Goal: Contribute content

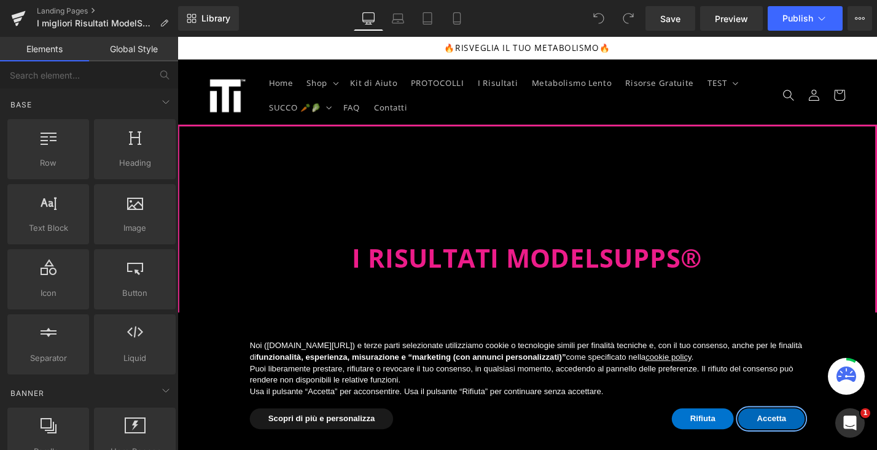
click at [810, 440] on button "Accetta" at bounding box center [808, 443] width 71 height 22
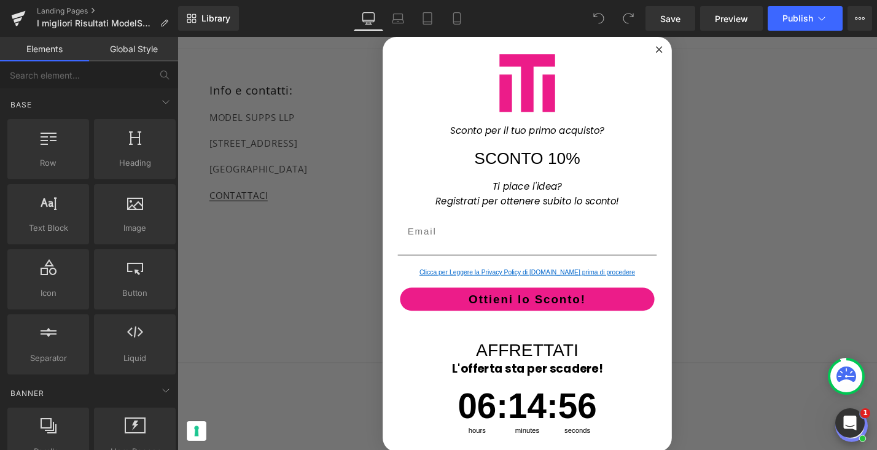
scroll to position [47176, 0]
click at [686, 49] on icon "Close dialog" at bounding box center [689, 50] width 6 height 6
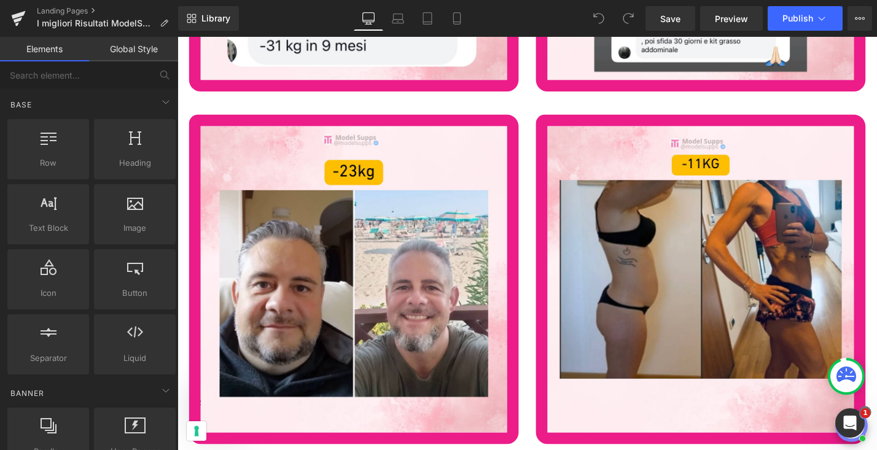
scroll to position [46091, 0]
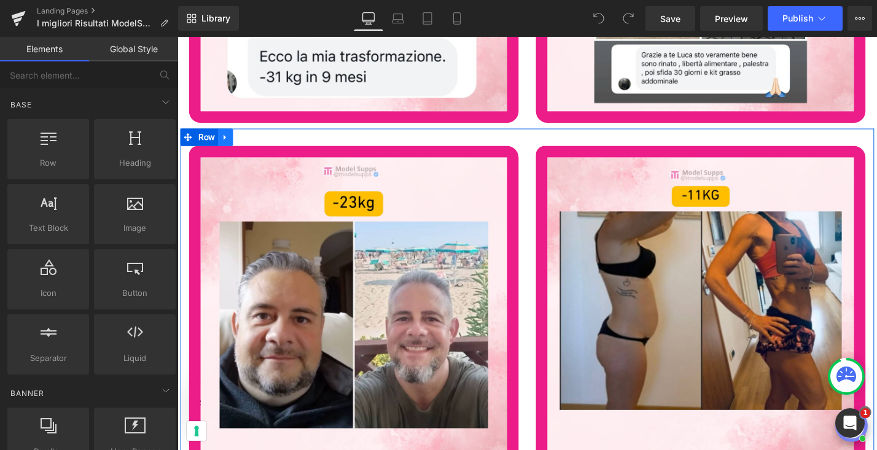
click at [224, 139] on icon at bounding box center [228, 143] width 9 height 9
click at [241, 140] on icon at bounding box center [244, 143] width 9 height 9
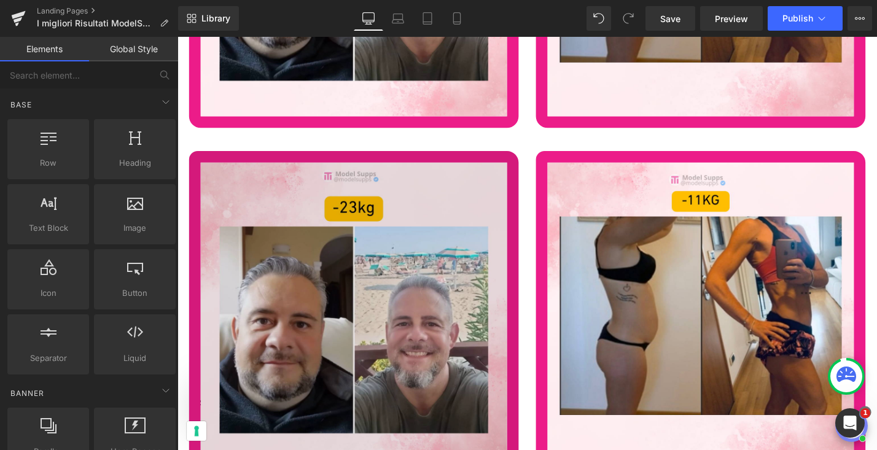
scroll to position [46508, 0]
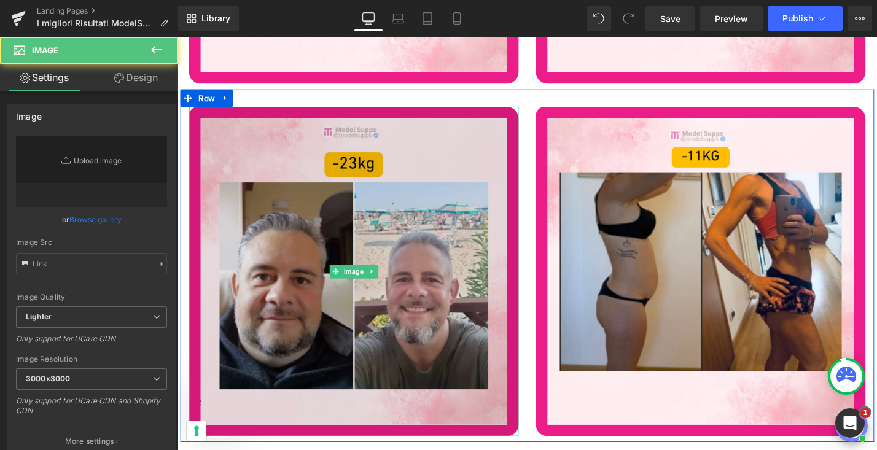
click at [318, 318] on img at bounding box center [365, 286] width 350 height 350
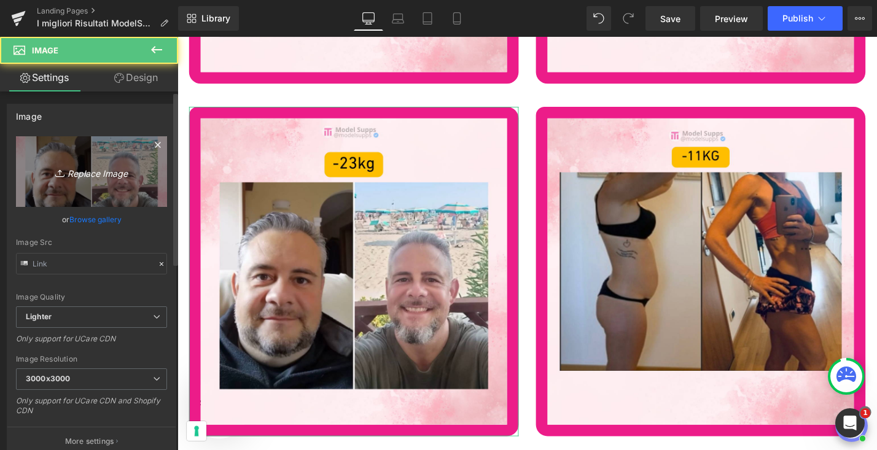
click at [134, 180] on link "Replace Image" at bounding box center [91, 171] width 151 height 71
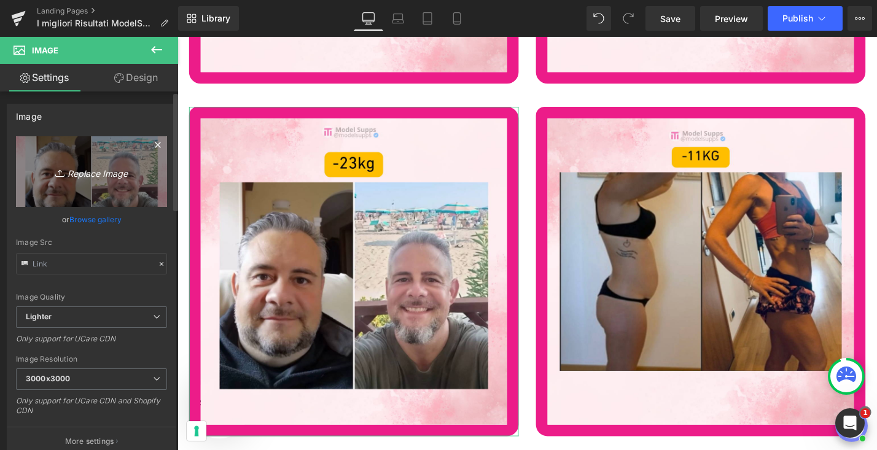
type input "C:\fakepath\435.png"
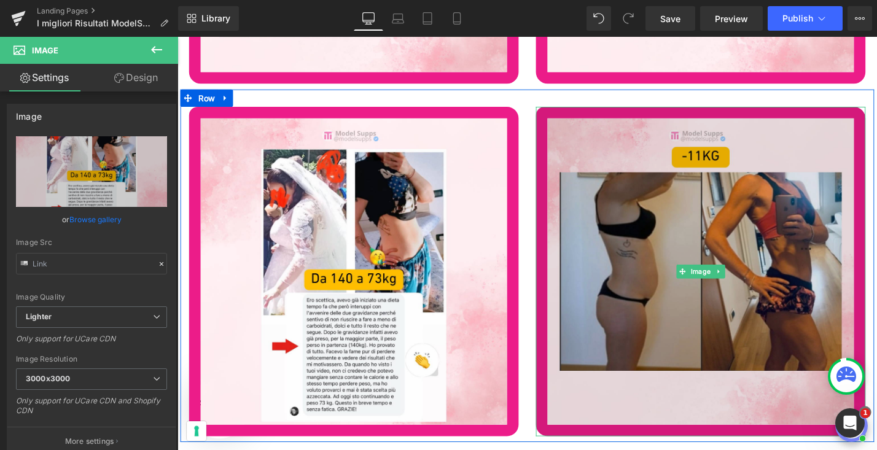
click at [745, 331] on img at bounding box center [733, 286] width 350 height 350
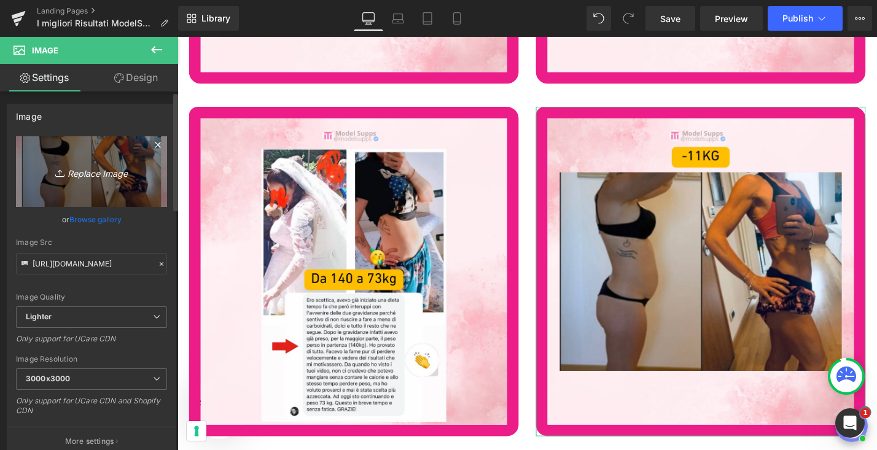
click at [124, 184] on link "Replace Image" at bounding box center [91, 171] width 151 height 71
type input "C:\fakepath\434.png"
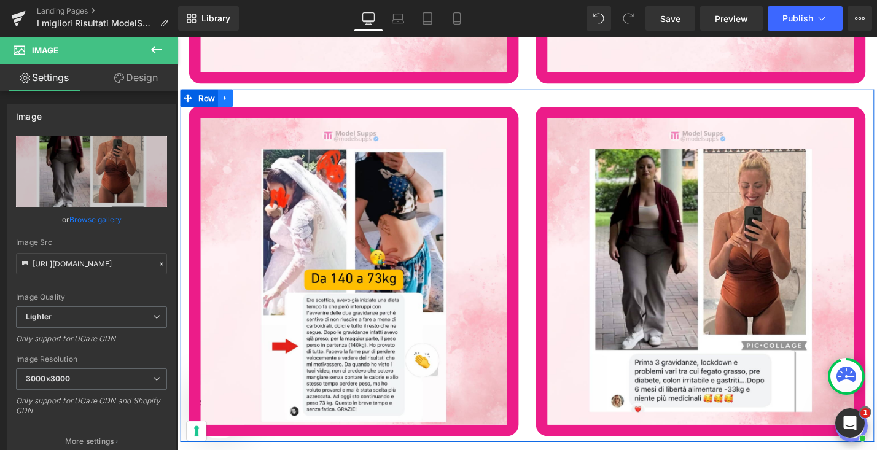
click at [227, 93] on link at bounding box center [229, 102] width 16 height 18
click at [248, 93] on link at bounding box center [244, 102] width 16 height 18
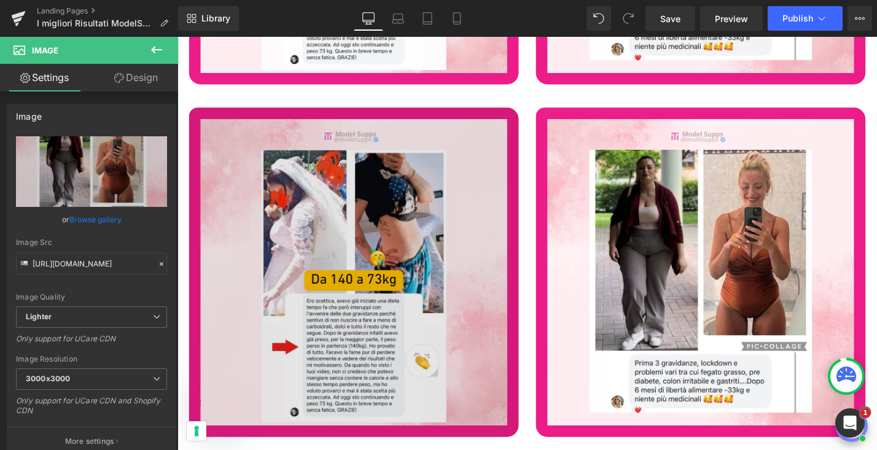
scroll to position [46883, 0]
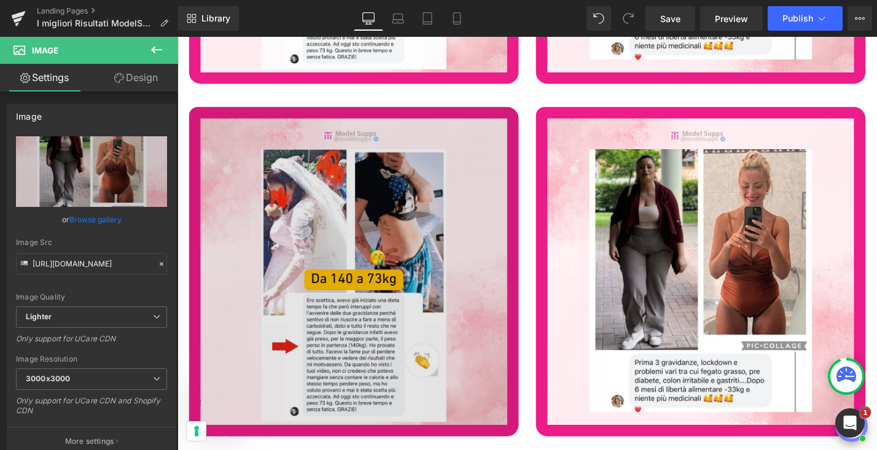
click at [317, 281] on img at bounding box center [365, 286] width 350 height 350
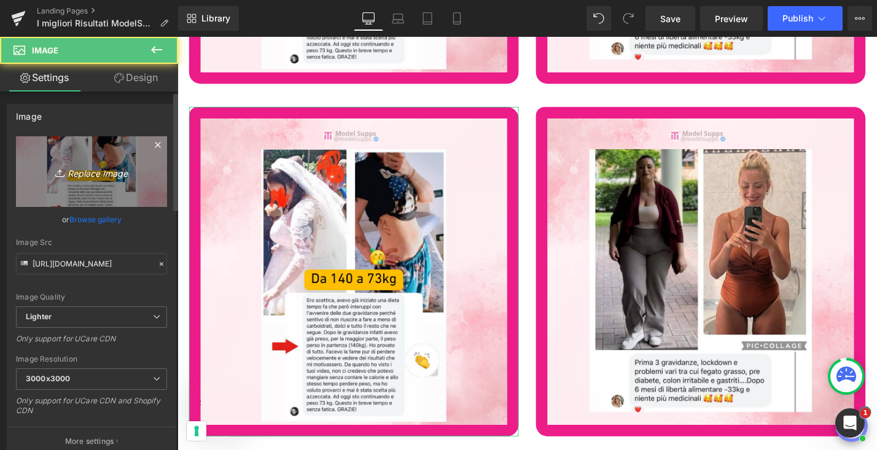
click at [74, 174] on icon "Replace Image" at bounding box center [91, 171] width 98 height 15
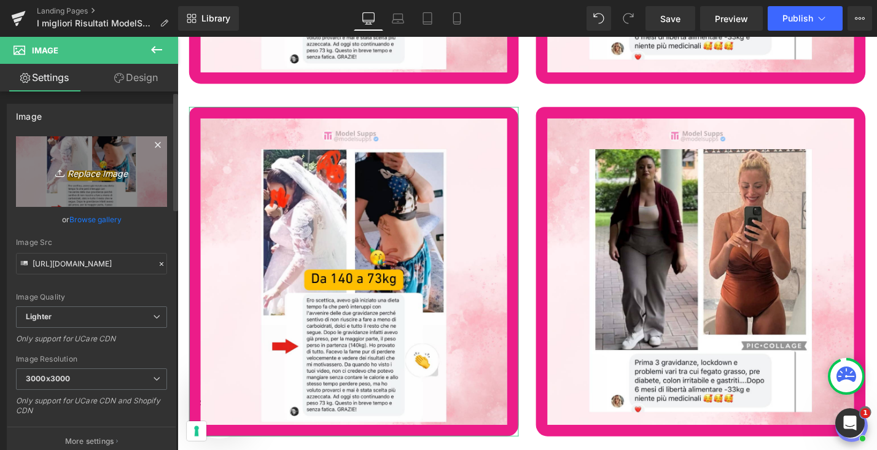
type input "C:\fakepath\432.png"
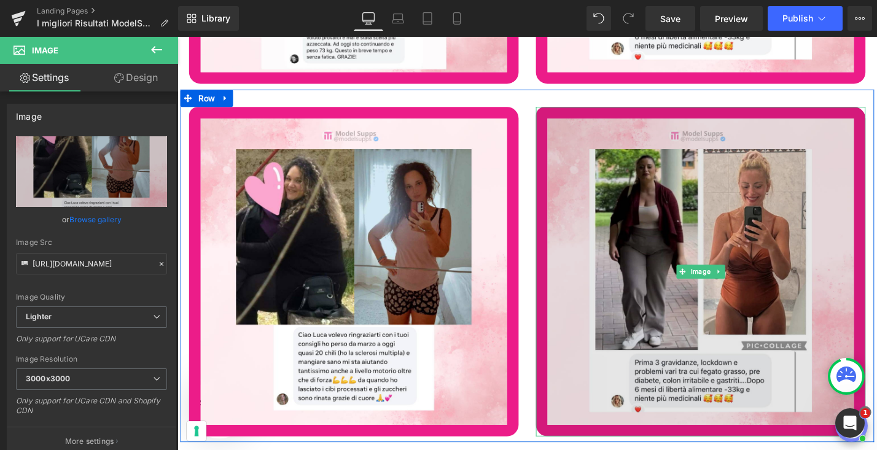
click at [736, 292] on img at bounding box center [733, 286] width 350 height 350
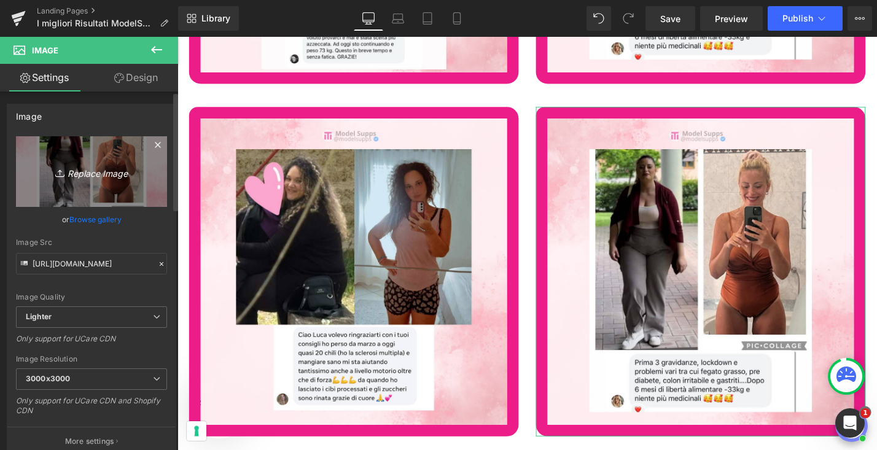
click at [116, 143] on link "Replace Image" at bounding box center [91, 171] width 151 height 71
type input "C:\fakepath\433.png"
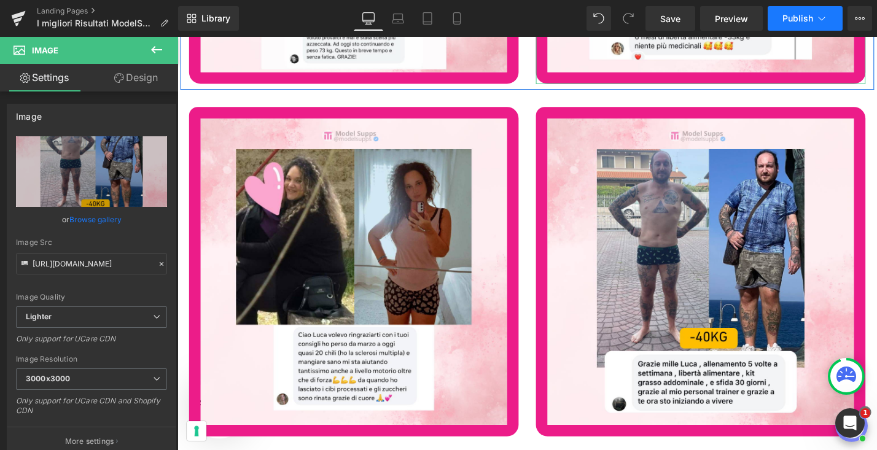
click at [777, 15] on button "Publish" at bounding box center [805, 18] width 75 height 25
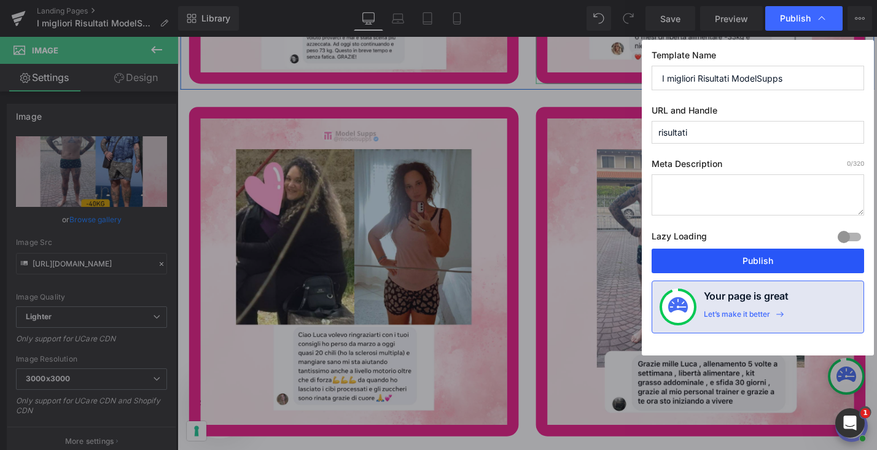
click at [759, 264] on button "Publish" at bounding box center [758, 261] width 213 height 25
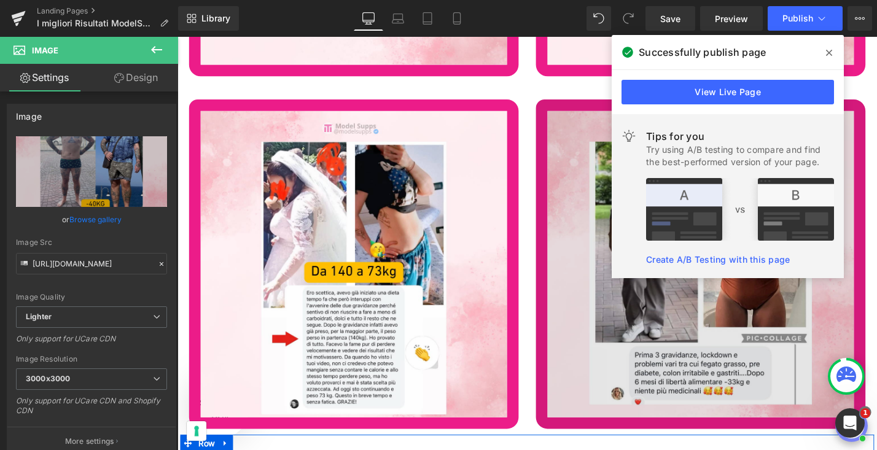
scroll to position [46512, 0]
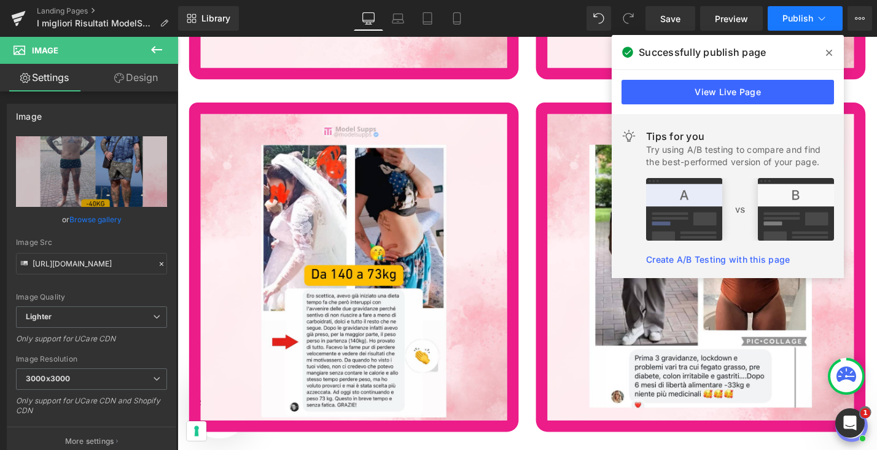
click at [800, 22] on span "Publish" at bounding box center [798, 19] width 31 height 10
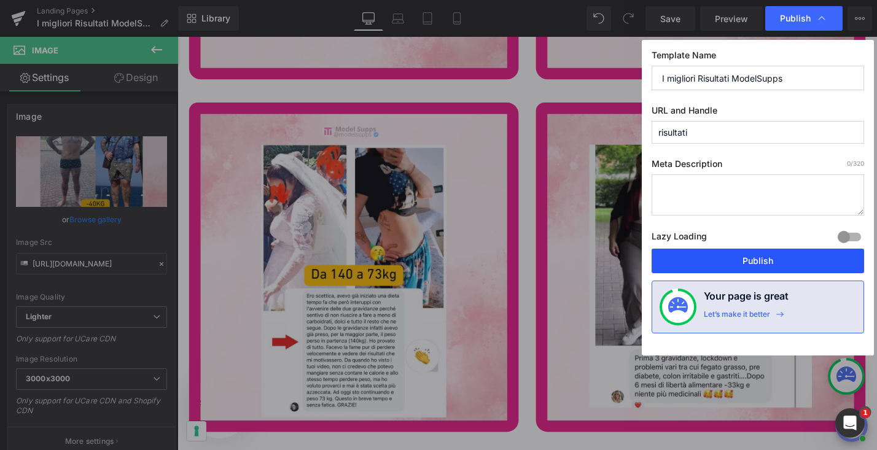
click at [0, 0] on button "Publish" at bounding box center [0, 0] width 0 height 0
